Goal: Information Seeking & Learning: Learn about a topic

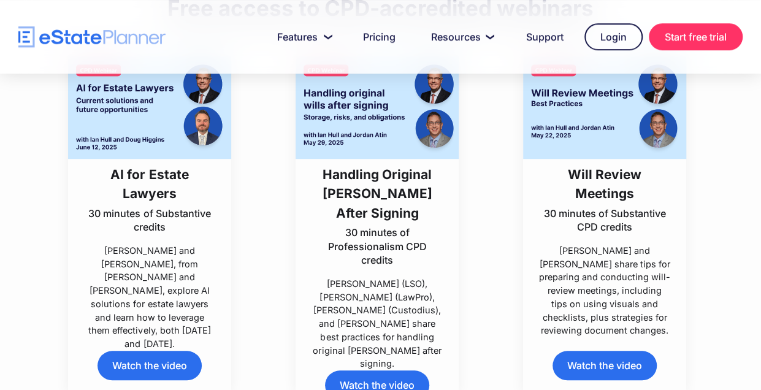
scroll to position [429, 0]
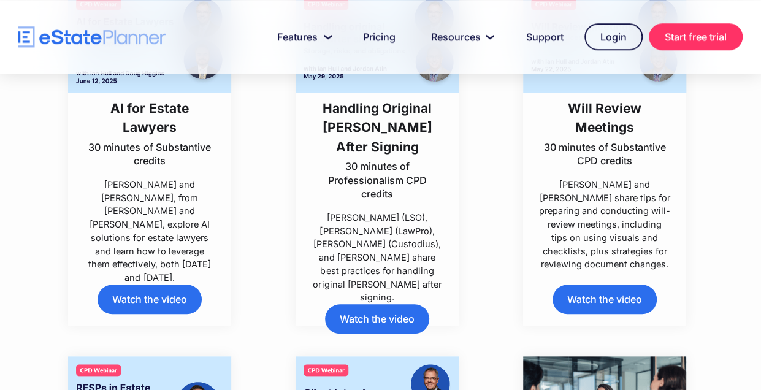
click at [148, 285] on link "Watch the video" at bounding box center [150, 299] width 104 height 29
